Goal: Task Accomplishment & Management: Use online tool/utility

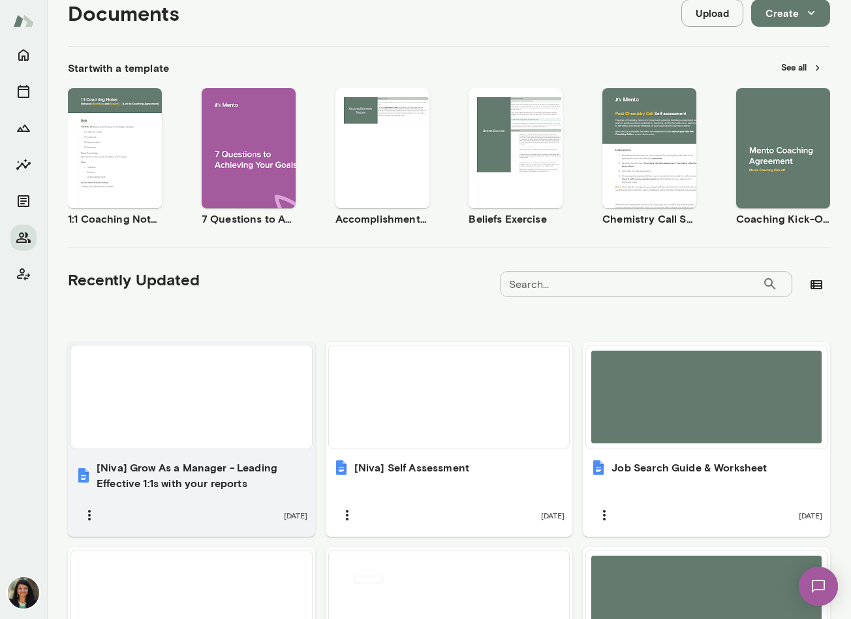
scroll to position [183, 0]
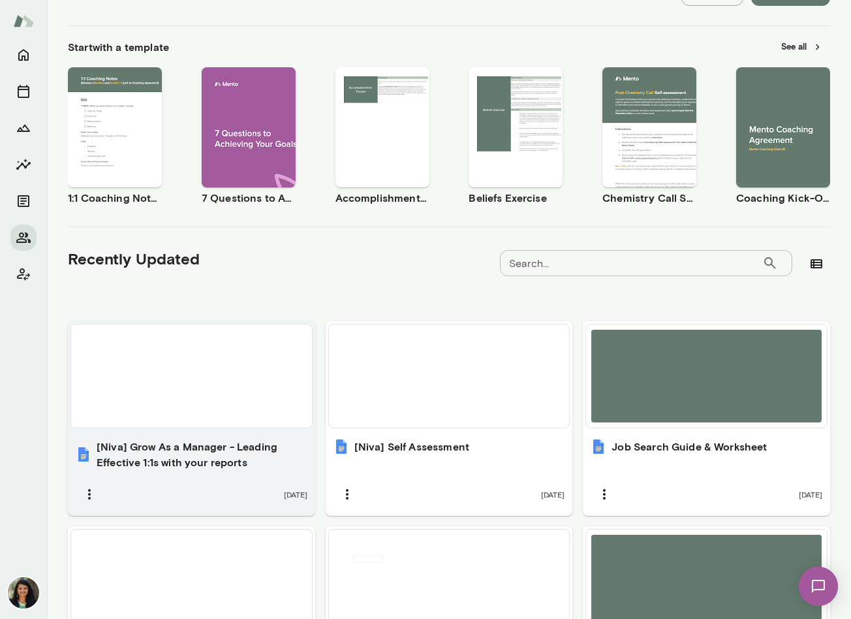
click at [194, 481] on div "[DATE]" at bounding box center [192, 494] width 232 height 27
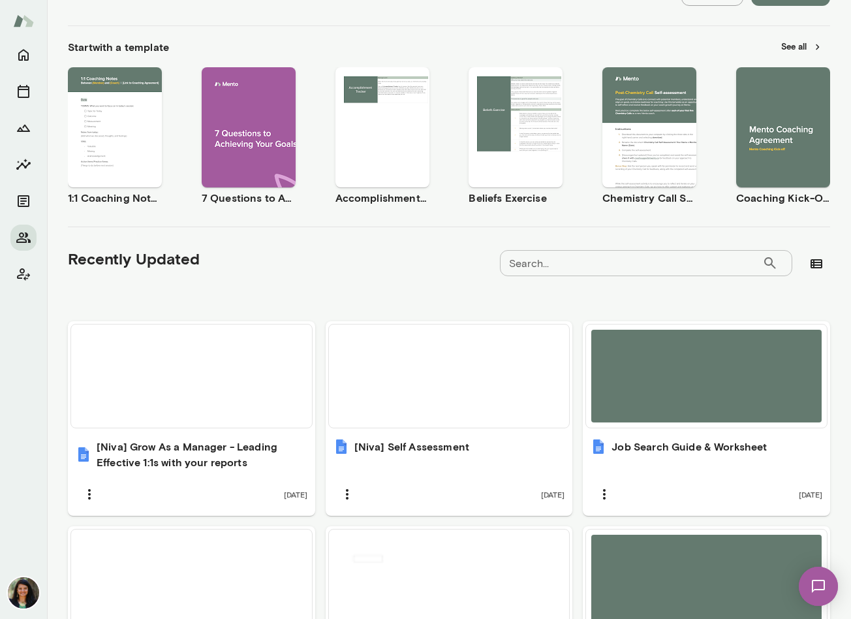
scroll to position [0, 0]
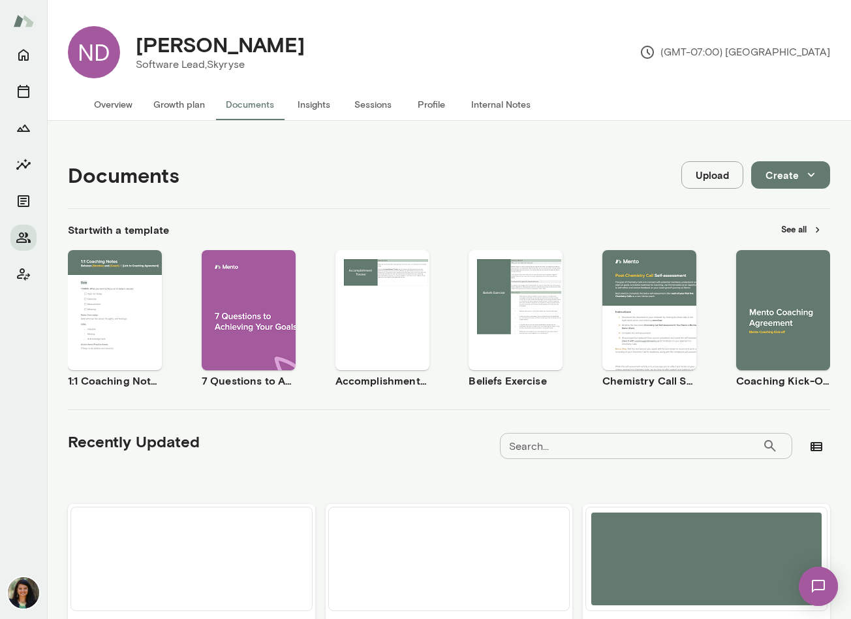
click at [95, 108] on button "Overview" at bounding box center [113, 104] width 59 height 31
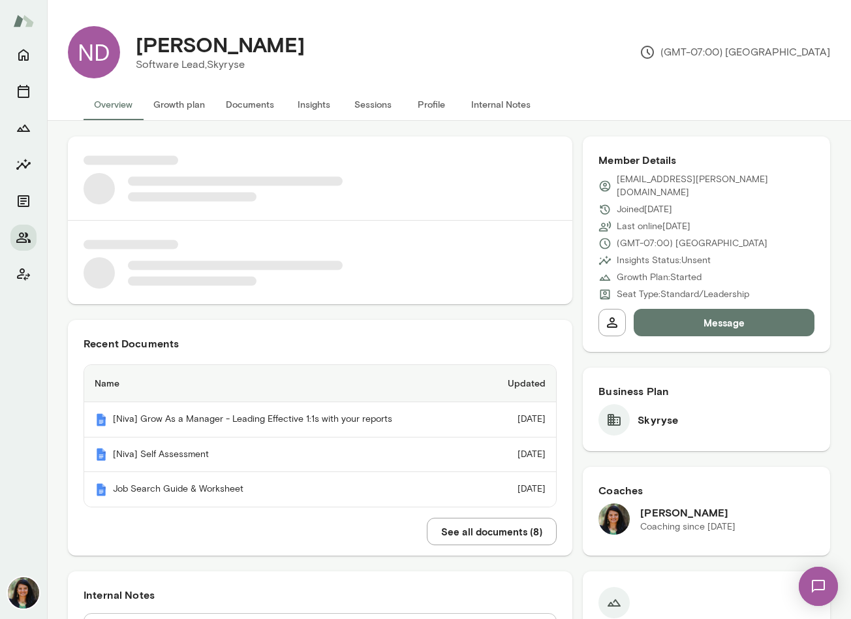
scroll to position [6, 0]
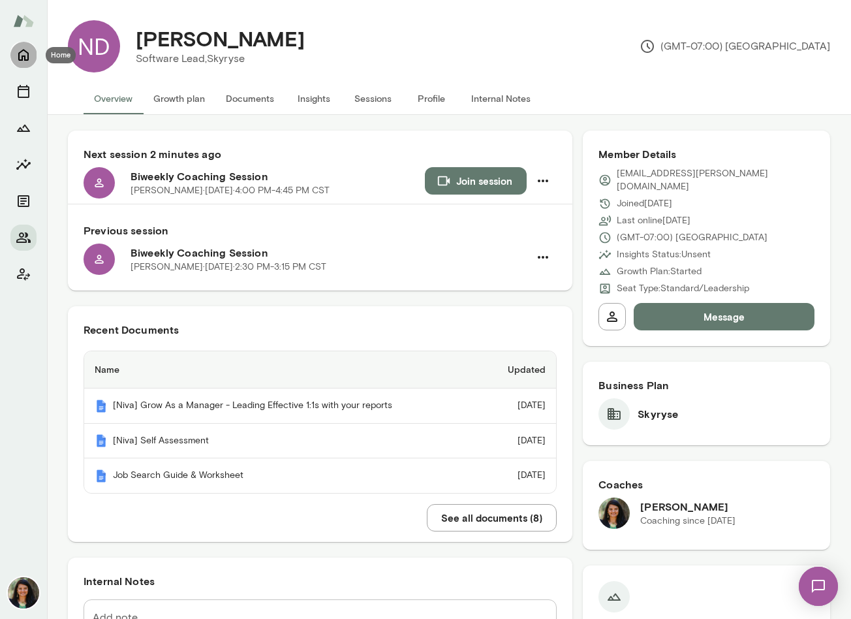
click at [27, 65] on button "Home" at bounding box center [23, 55] width 26 height 26
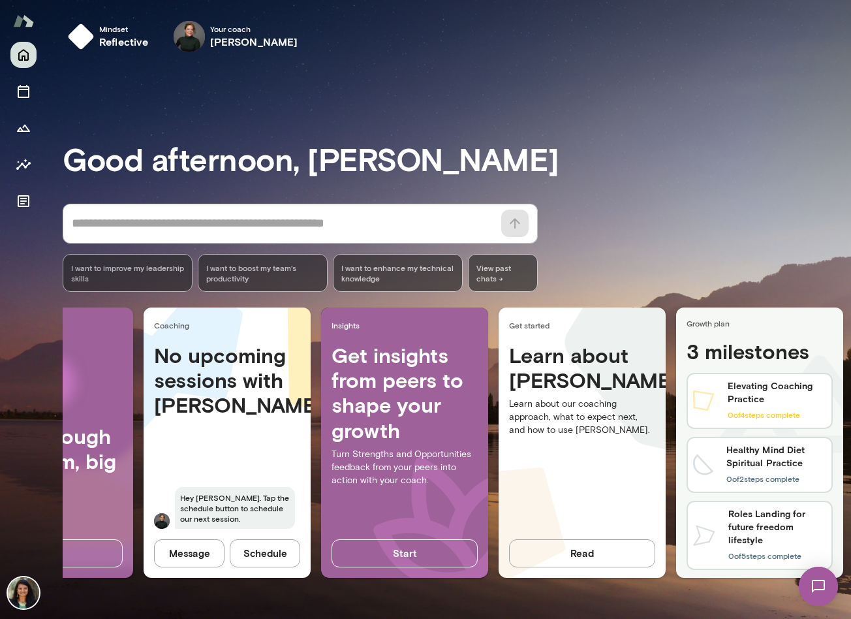
scroll to position [0, 125]
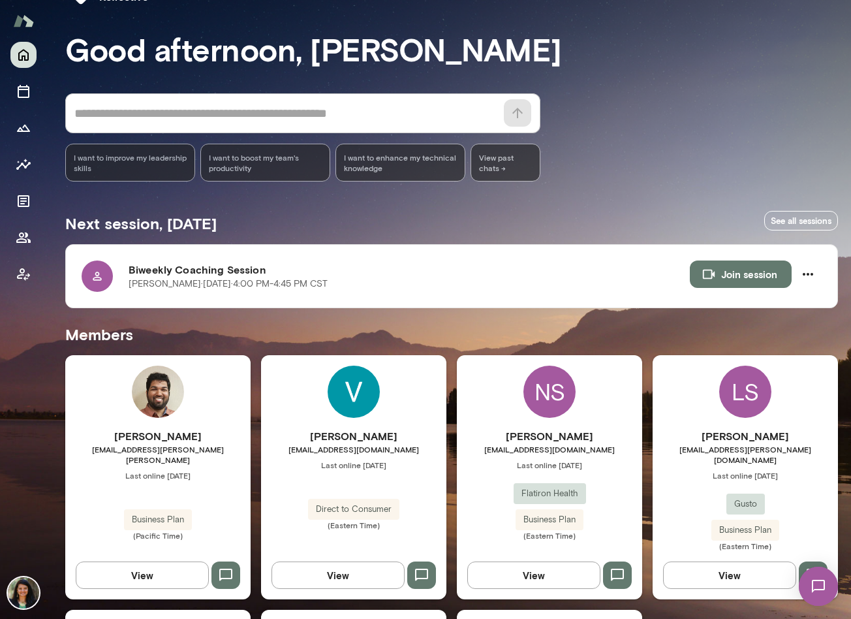
scroll to position [43, 0]
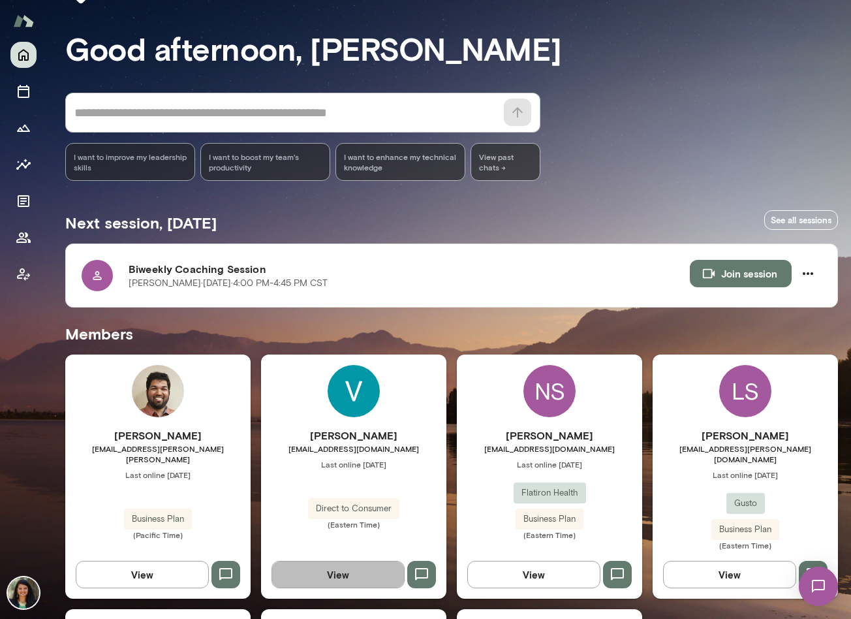
click at [334, 561] on button "View" at bounding box center [338, 574] width 133 height 27
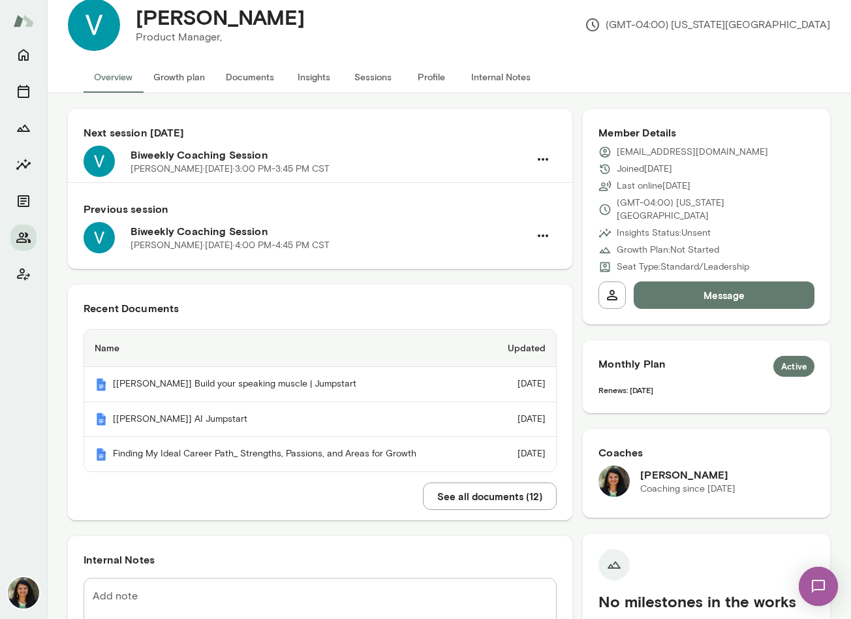
scroll to position [31, 0]
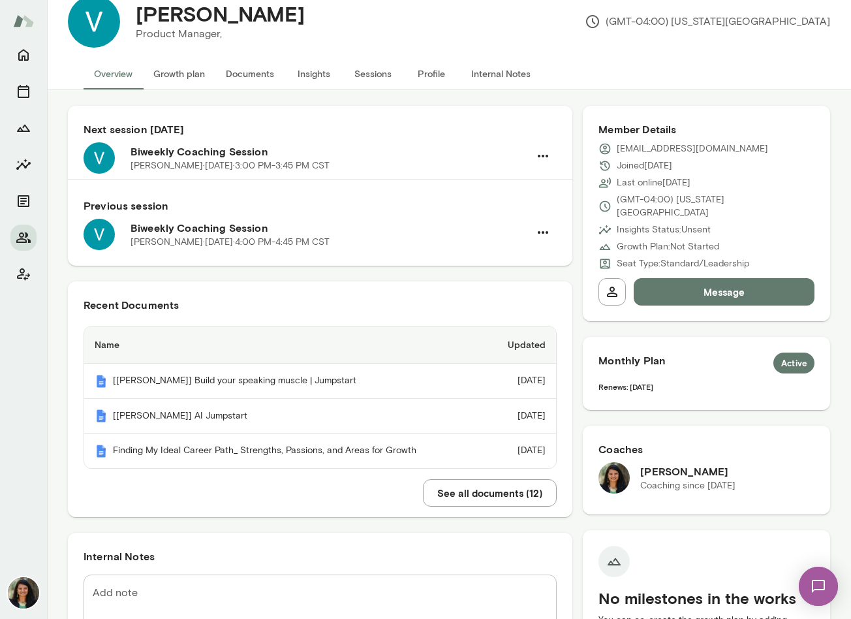
click at [466, 490] on button "See all documents ( 12 )" at bounding box center [490, 492] width 134 height 27
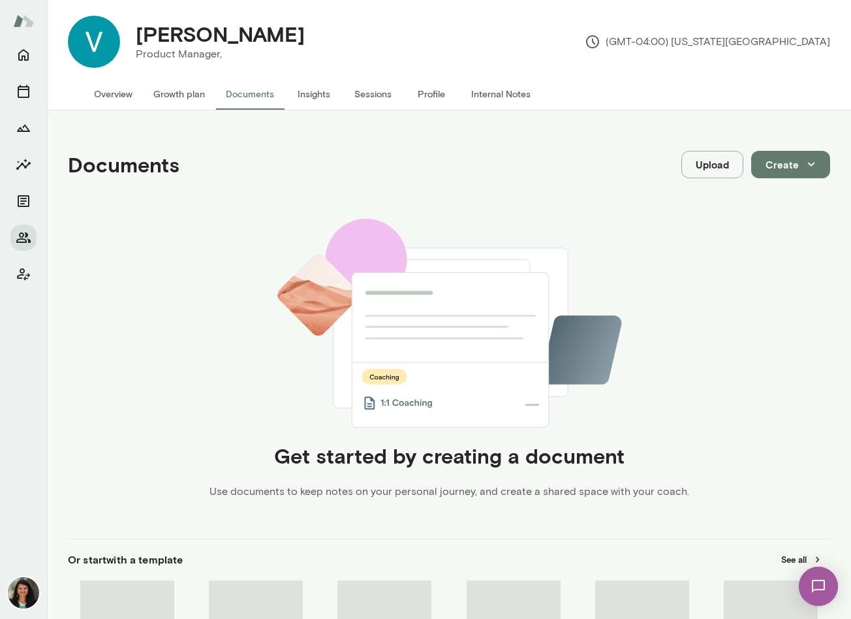
scroll to position [31, 0]
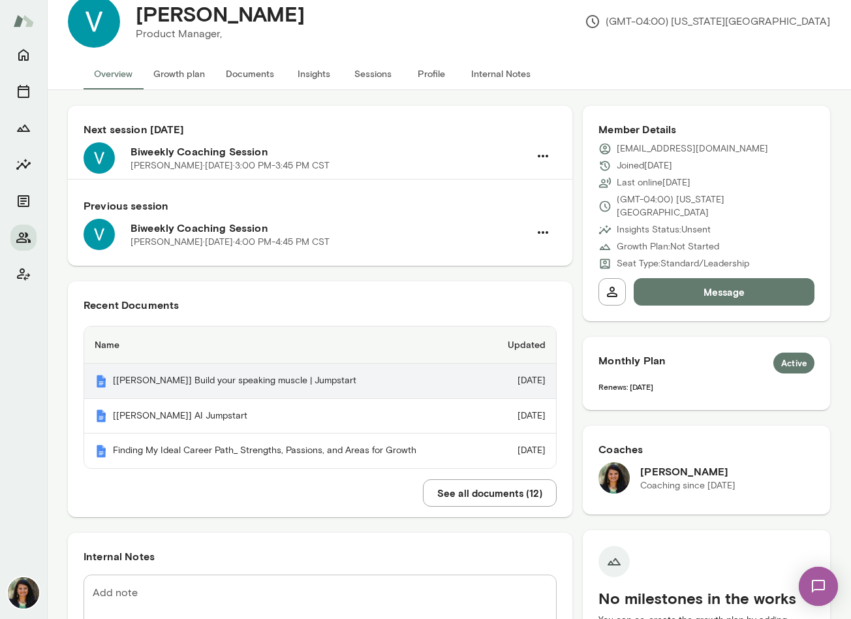
click at [266, 387] on th "[Versha] Build your speaking muscle | Jumpstart" at bounding box center [285, 381] width 403 height 35
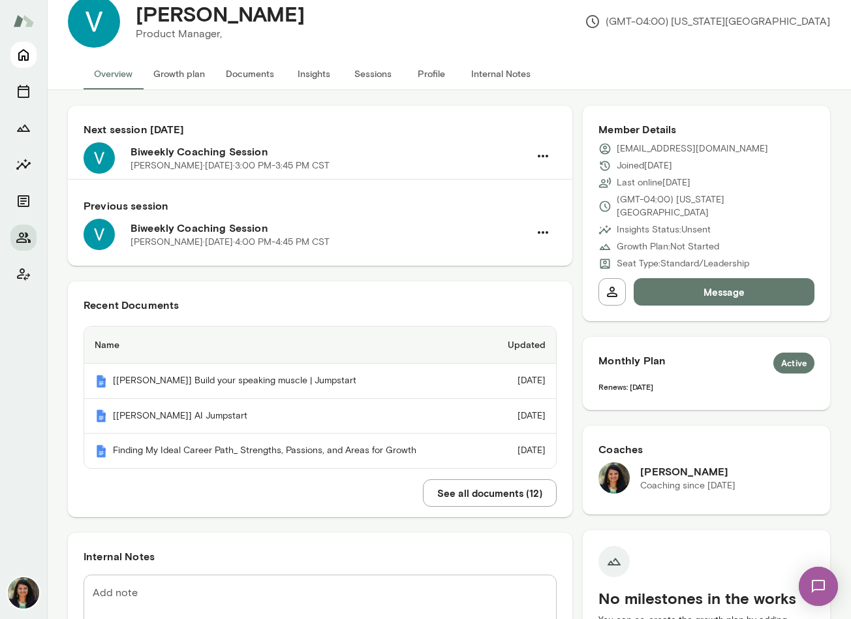
click at [25, 58] on icon "Home" at bounding box center [23, 56] width 10 height 12
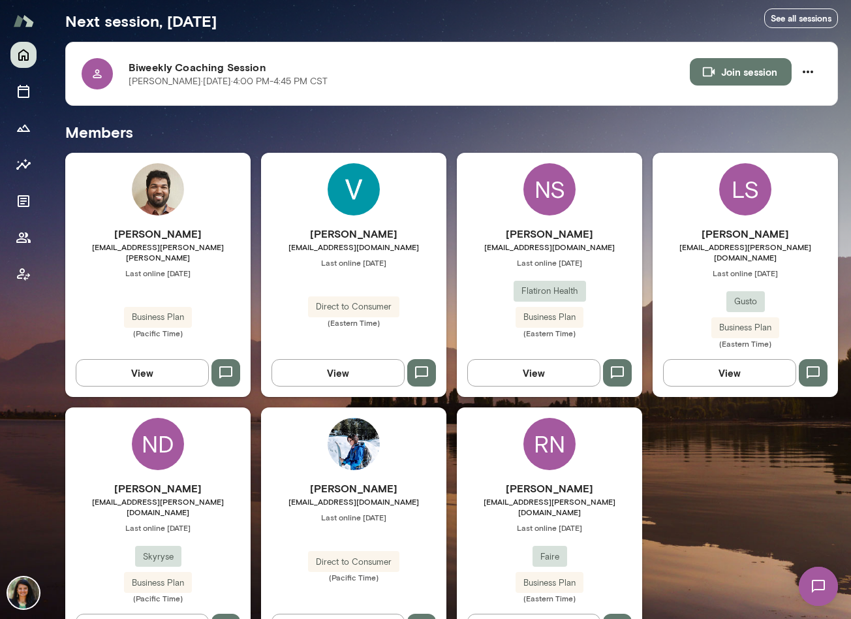
scroll to position [272, 0]
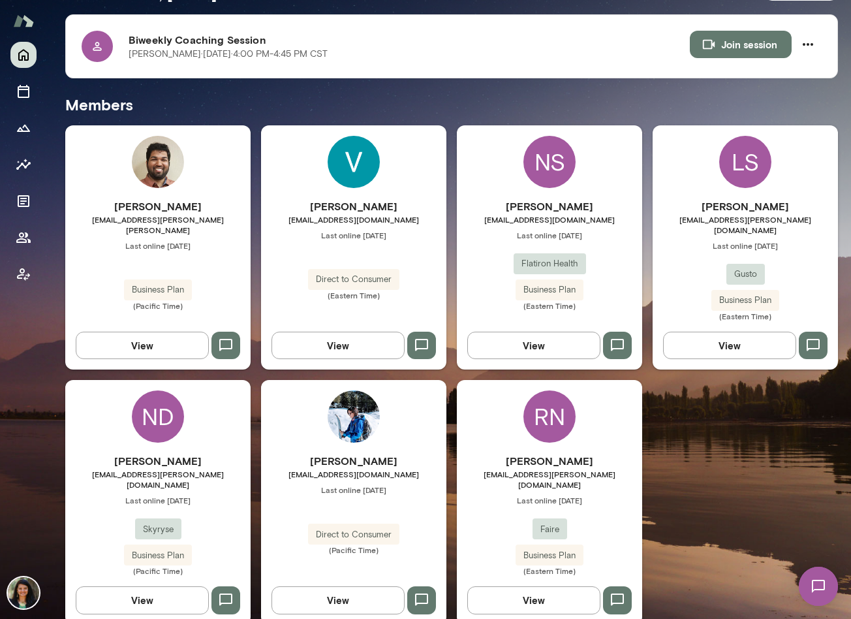
click at [140, 586] on button "View" at bounding box center [142, 599] width 133 height 27
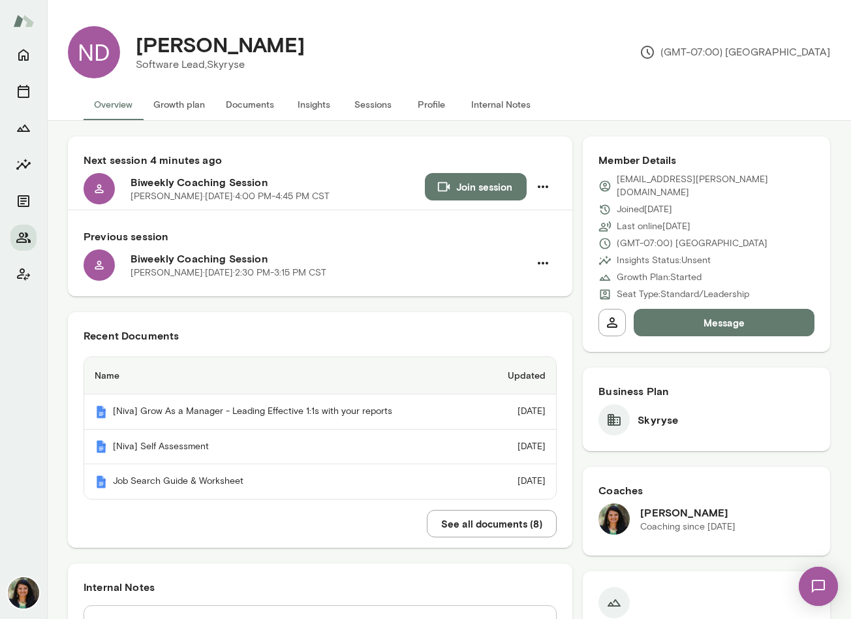
click at [492, 527] on button "See all documents ( 8 )" at bounding box center [492, 523] width 130 height 27
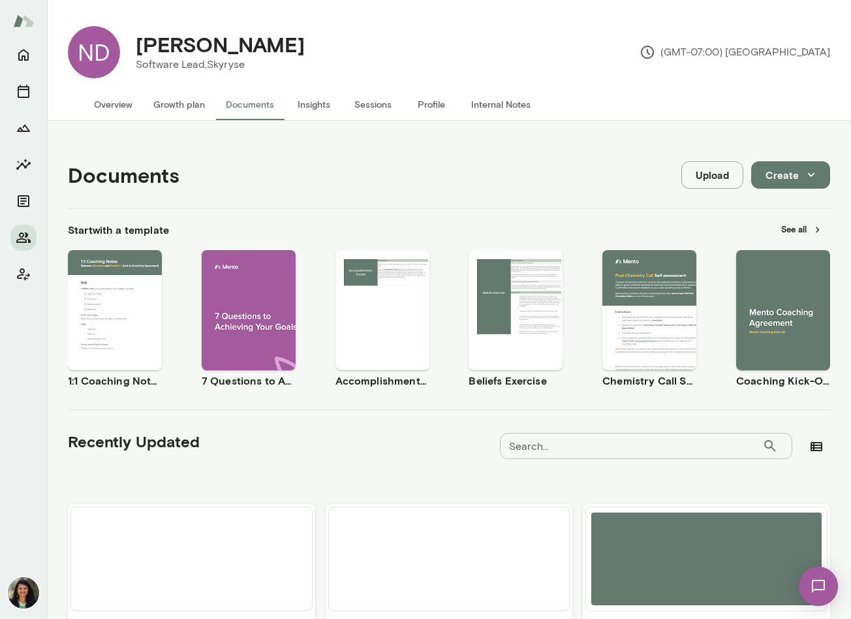
click at [799, 175] on button "Create" at bounding box center [791, 174] width 79 height 27
click at [776, 210] on li "Document" at bounding box center [791, 206] width 101 height 24
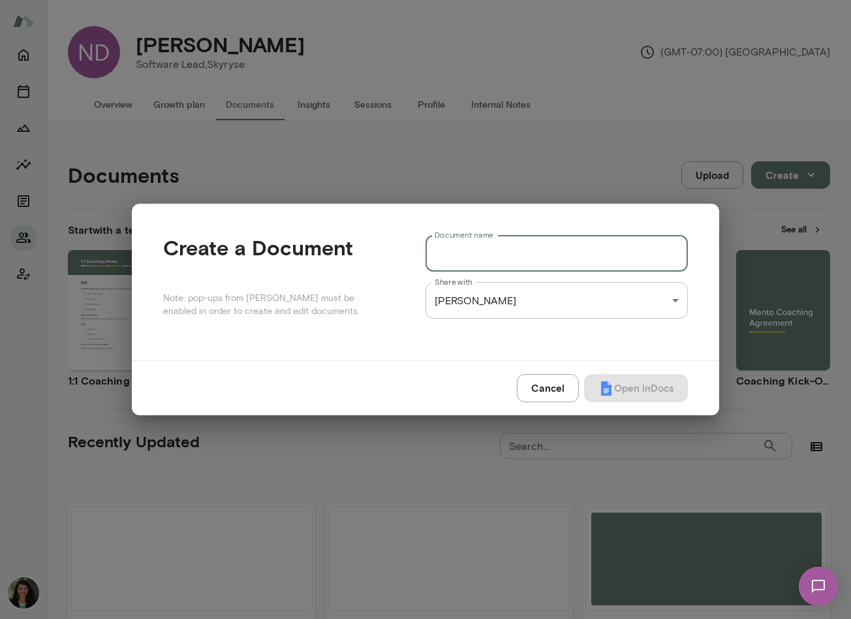
click at [517, 258] on input "Document name" at bounding box center [557, 253] width 262 height 37
paste input "**********"
click at [458, 256] on input "**********" at bounding box center [557, 253] width 262 height 37
type input "**********"
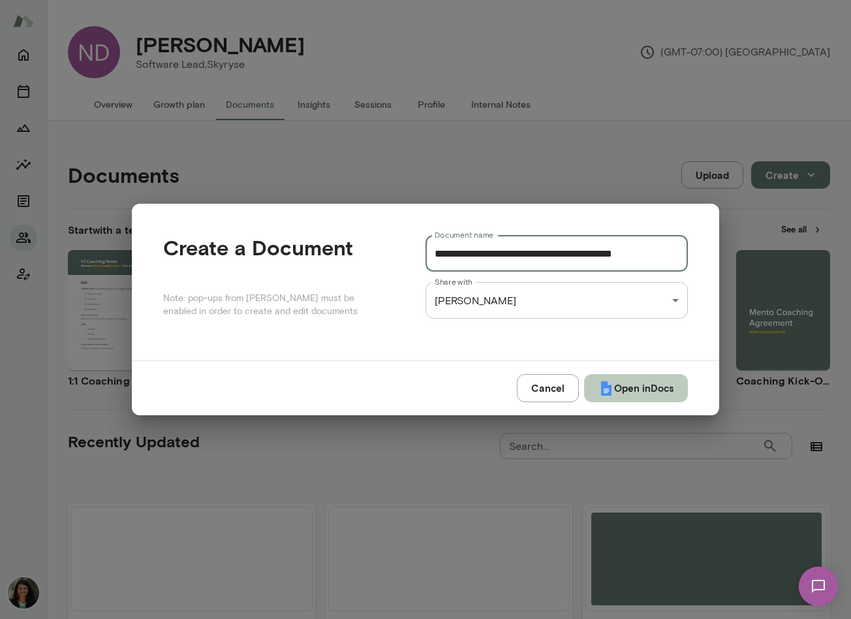
click at [642, 394] on button "Open in Docs" at bounding box center [636, 387] width 104 height 27
